Goal: Task Accomplishment & Management: Use online tool/utility

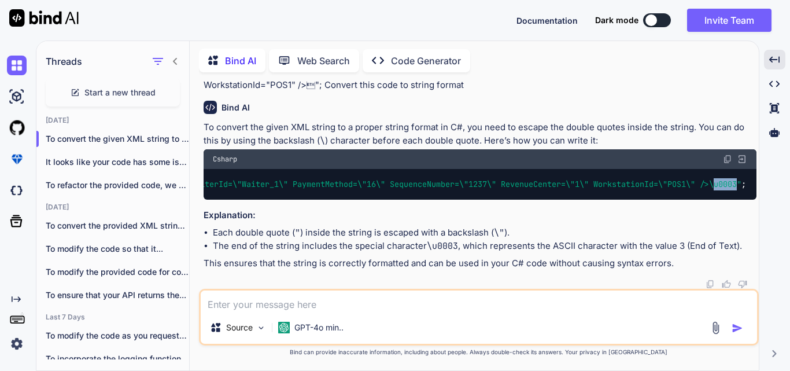
scroll to position [11089, 0]
click at [238, 297] on textarea at bounding box center [479, 300] width 556 height 21
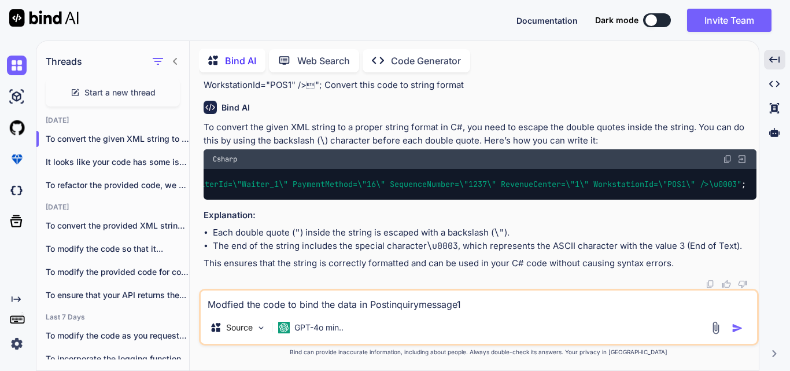
click at [336, 304] on textarea "Modfied the code to bind the data in Postinquirymessage1" at bounding box center [479, 300] width 556 height 21
click at [524, 305] on textarea "Modfied the code to bind the dyanamic data in Postinquirymessage1" at bounding box center [479, 300] width 556 height 21
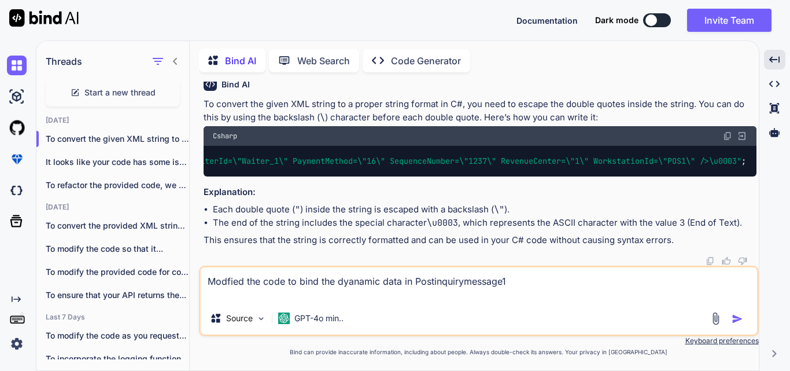
paste textarea "XDocument responseDoc = XDocument.Parse(response); var postListItem = responseD…"
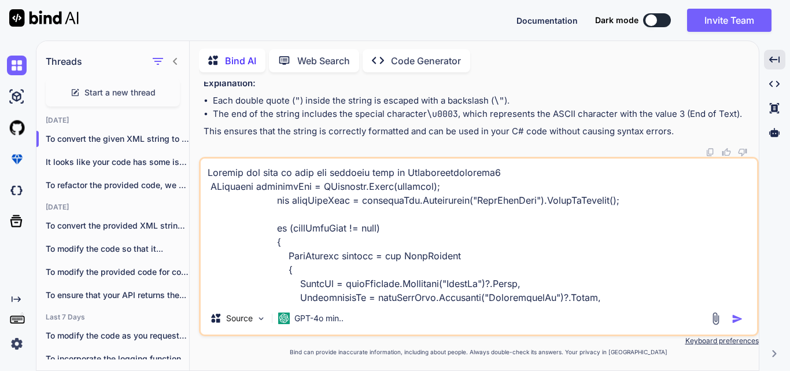
scroll to position [237, 0]
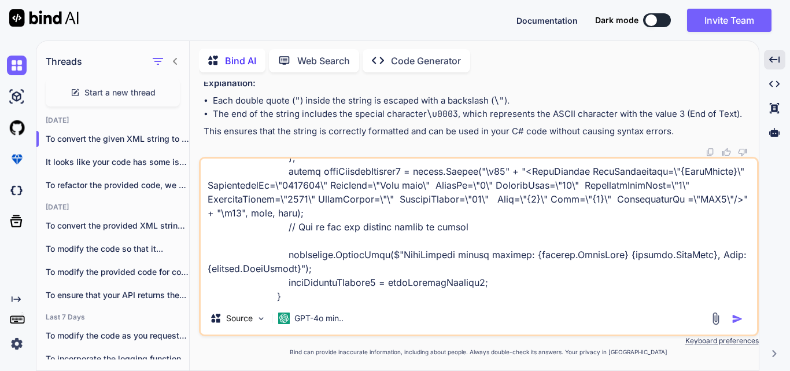
type textarea "Modfied the code to bind the dyanamic data in Postinquirymessage1 XDocument res…"
click at [740, 315] on img "button" at bounding box center [737, 319] width 12 height 12
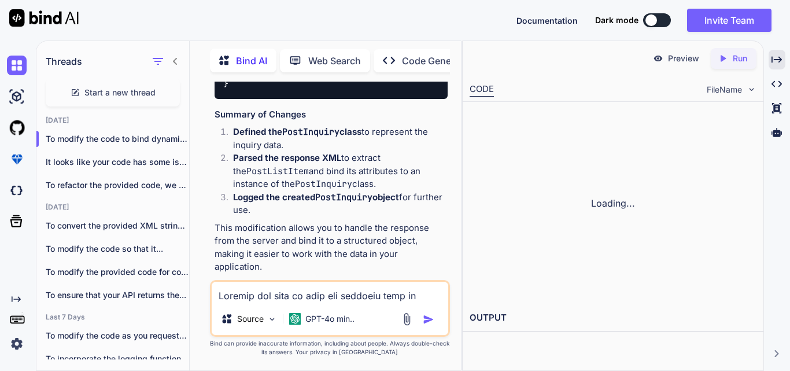
scroll to position [17613, 0]
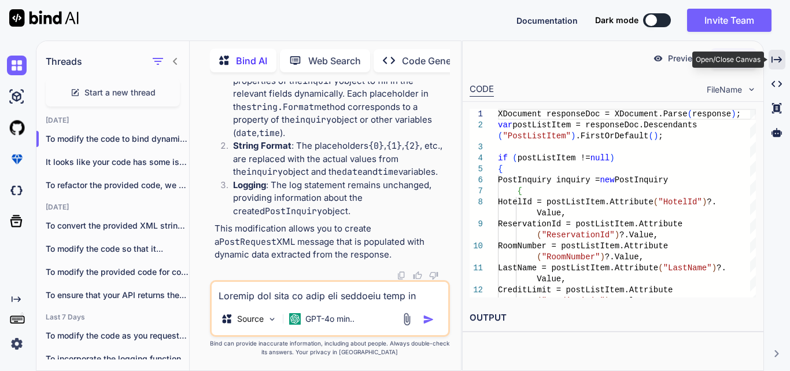
click at [772, 56] on icon "Created with Pixso." at bounding box center [776, 59] width 10 height 10
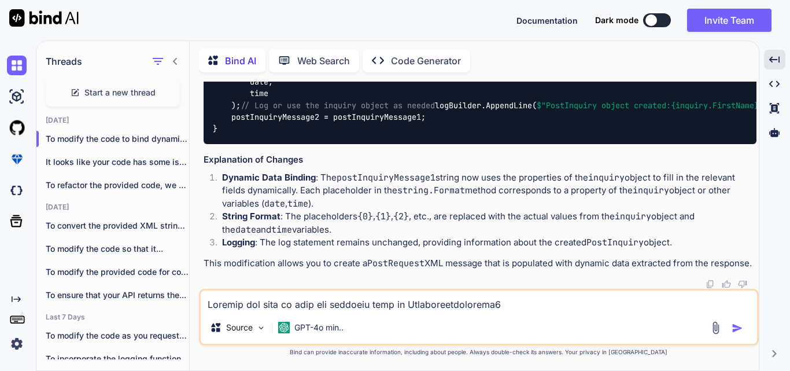
scroll to position [11537, 0]
click at [238, 304] on textarea at bounding box center [479, 300] width 556 height 21
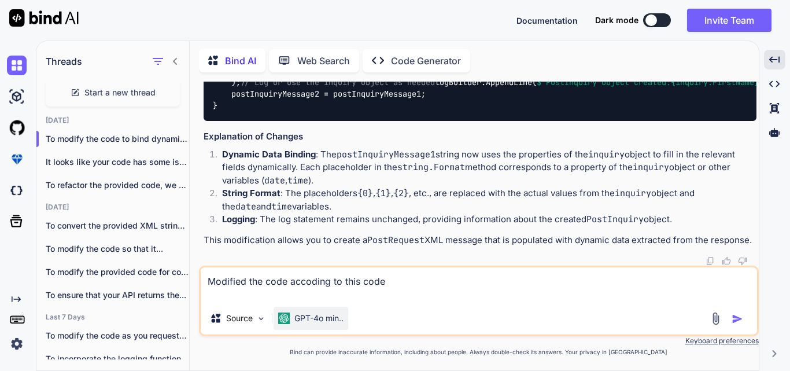
paste textarea "if (postListItem != null) { PostInquiry inquiry = new PostInquiry { HotelId = p…"
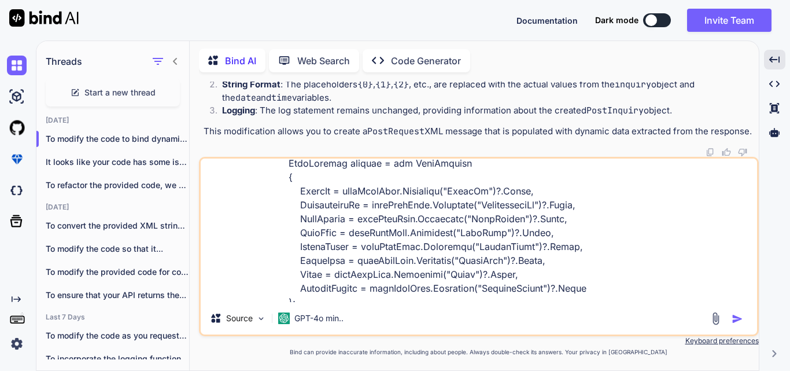
scroll to position [0, 0]
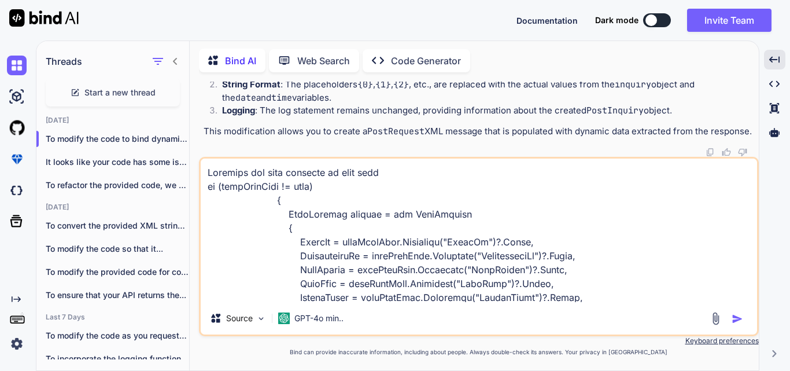
click at [400, 173] on textarea at bounding box center [479, 229] width 556 height 143
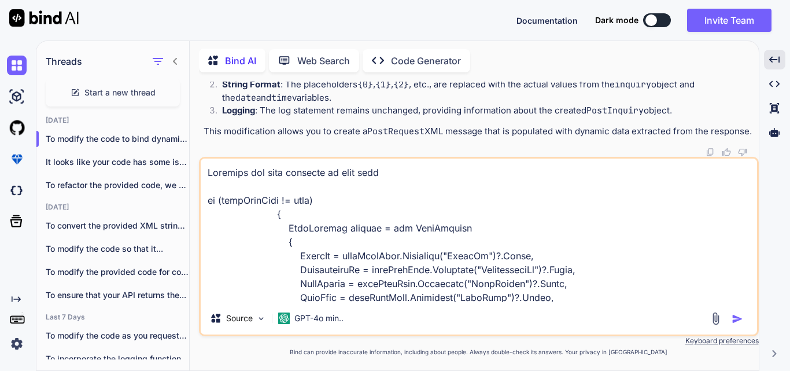
paste textarea "<PostRequest PostInformation=\"900099\" ReservationId=\"2451194\" LastName=\"Te…"
type textarea "Modified the code accoding to this code <PostRequest PostInformation=\"900099\"…"
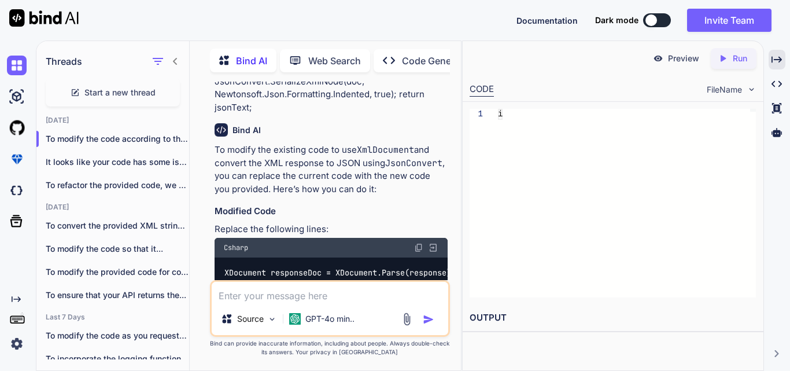
scroll to position [18050, 0]
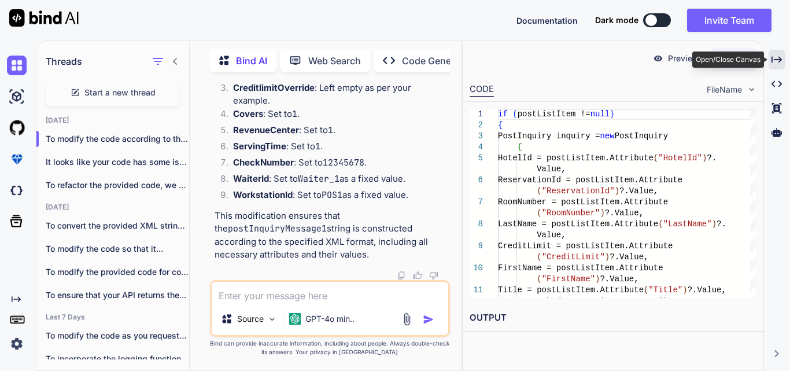
click at [779, 60] on icon at bounding box center [776, 59] width 10 height 6
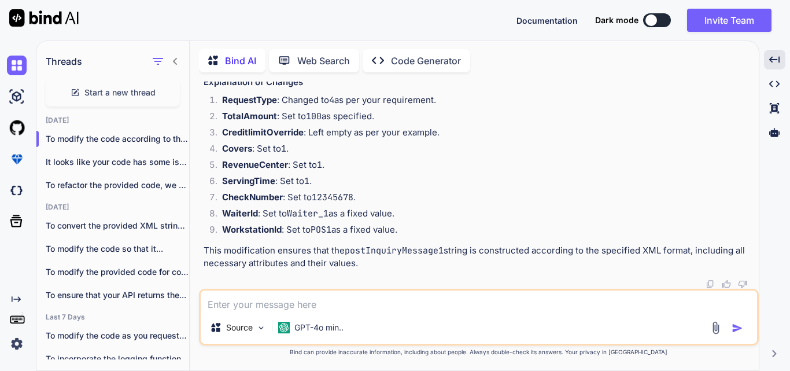
scroll to position [12540, 0]
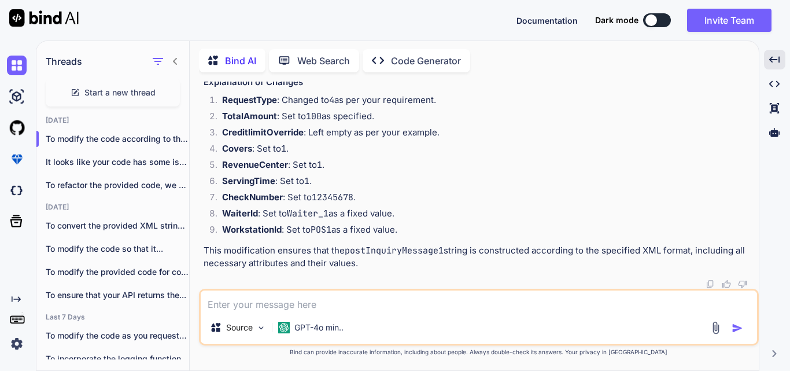
click at [243, 306] on textarea at bounding box center [479, 300] width 556 height 21
paste textarea "<PostRequest PostInformation=\"900099\" ReservationId=\"2451194\" LastName=\"Te…"
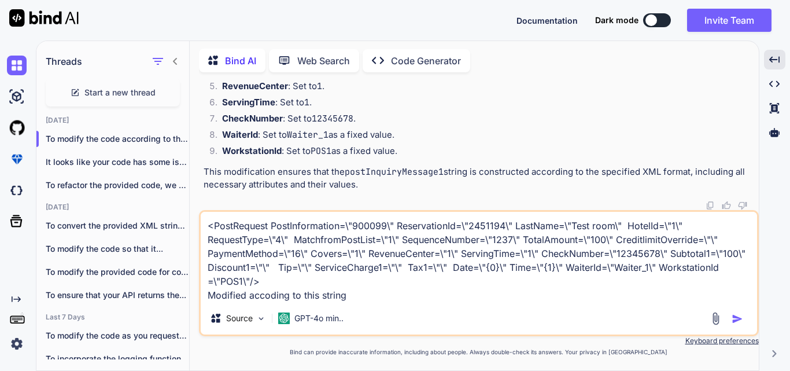
type textarea "<PostRequest PostInformation=\"900099\" ReservationId=\"2451194\" LastName=\"Te…"
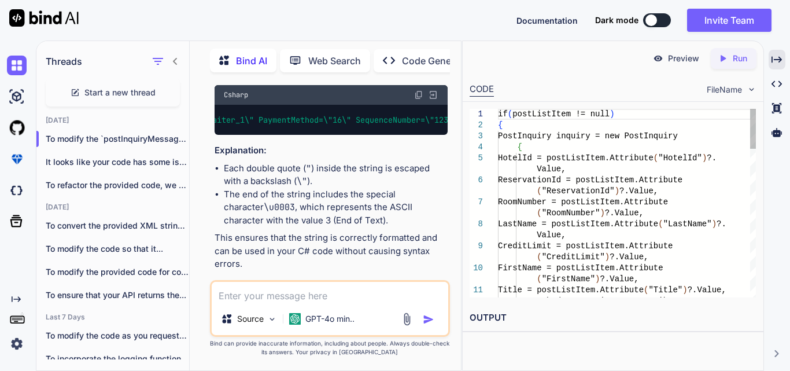
scroll to position [19461, 0]
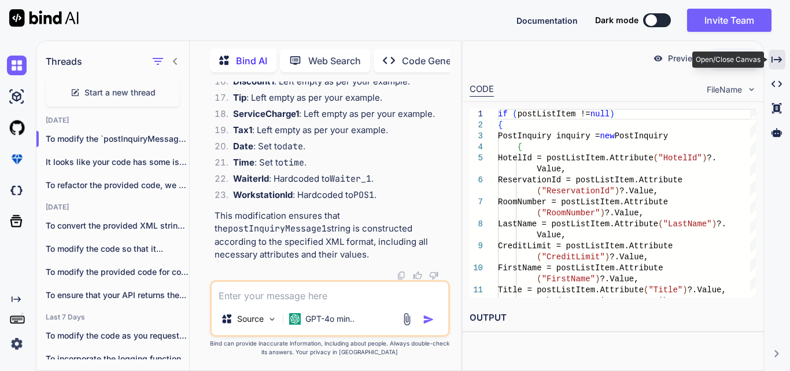
click at [779, 66] on div "Created with Pixso." at bounding box center [776, 60] width 17 height 20
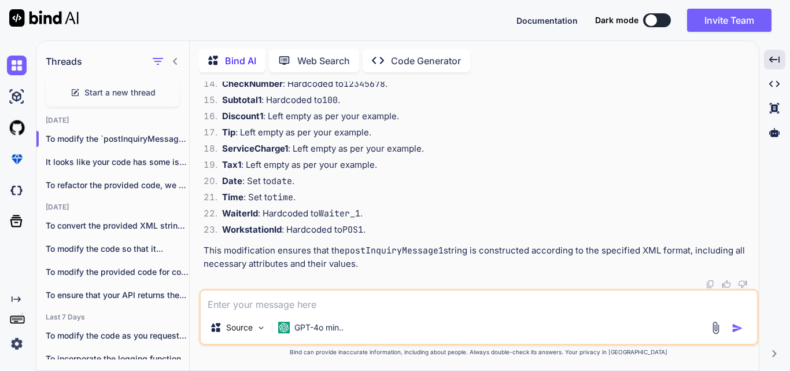
scroll to position [13916, 0]
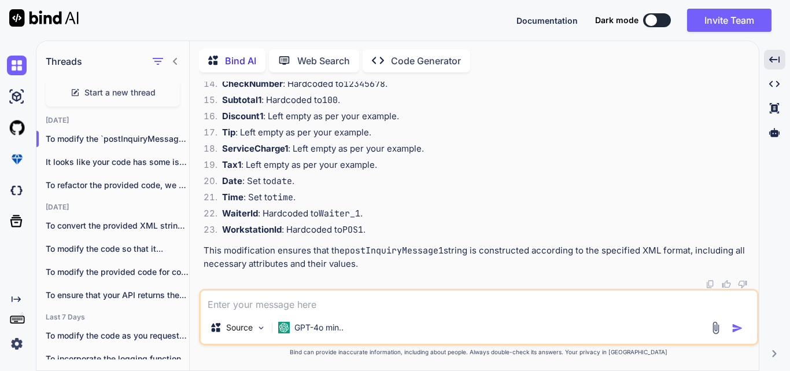
scroll to position [14378, 0]
